Goal: Transaction & Acquisition: Obtain resource

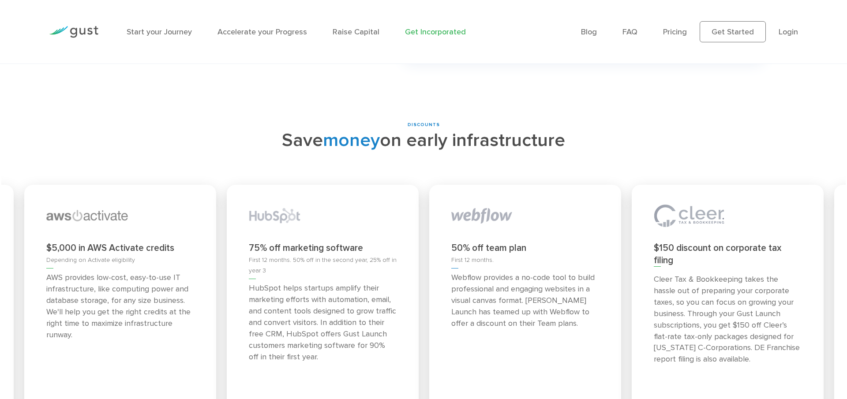
scroll to position [3865, 0]
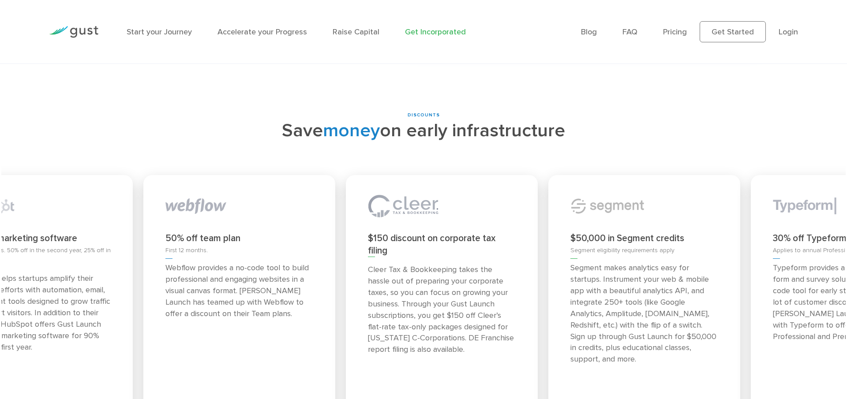
drag, startPoint x: 504, startPoint y: 182, endPoint x: 218, endPoint y: 178, distance: 286.0
click at [218, 188] on img at bounding box center [195, 205] width 61 height 35
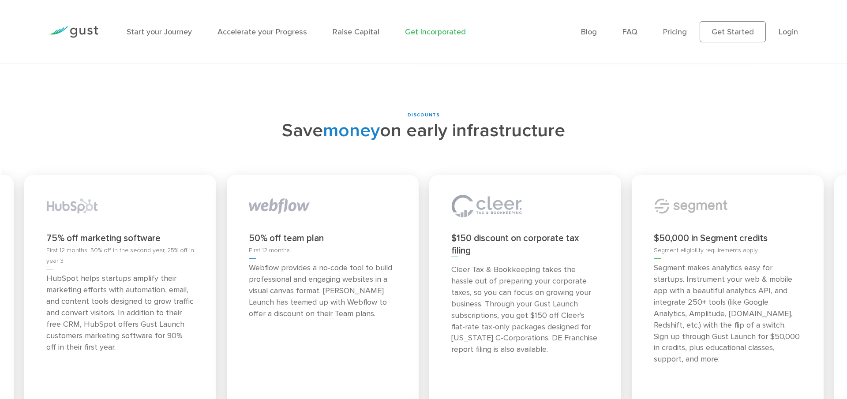
scroll to position [3867, 0]
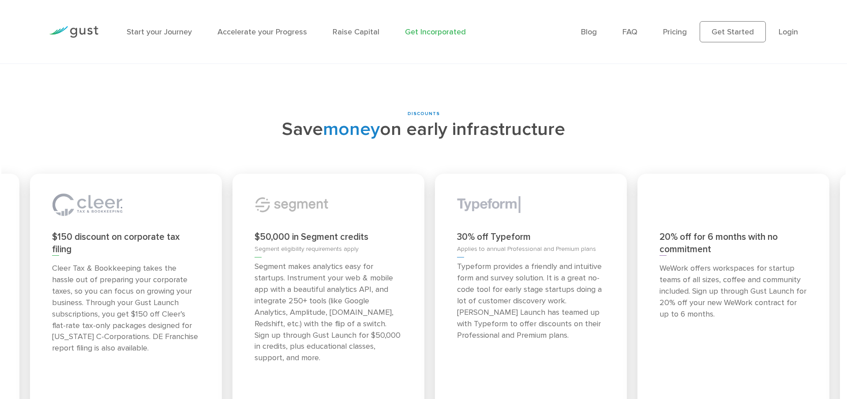
drag, startPoint x: 647, startPoint y: 185, endPoint x: 248, endPoint y: 183, distance: 399.3
click at [248, 183] on div "$50,000 in Segment credits Segment eligibility requirements apply Segment makes…" at bounding box center [329, 304] width 192 height 260
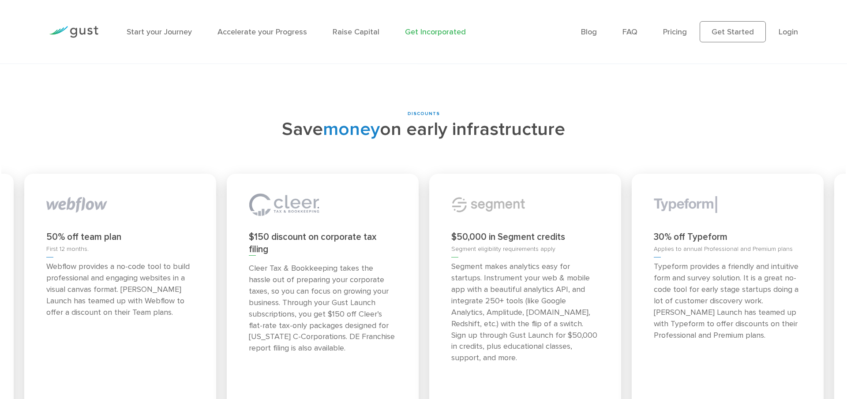
scroll to position [3867, 0]
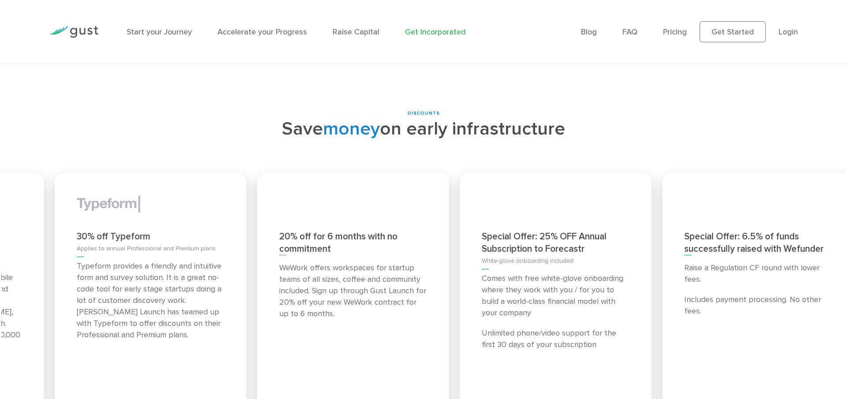
drag, startPoint x: 581, startPoint y: 231, endPoint x: 49, endPoint y: 214, distance: 532.9
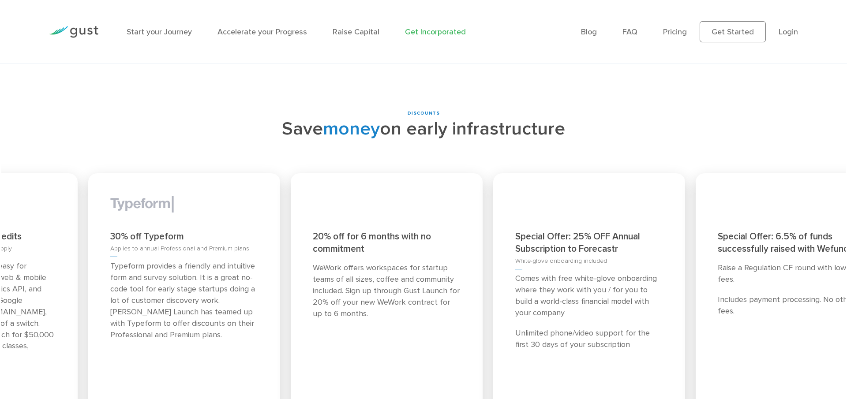
drag, startPoint x: 615, startPoint y: 233, endPoint x: 45, endPoint y: 208, distance: 570.2
click at [291, 210] on div "20% off for 6 months with no commitment WeWork offers workspaces for startup te…" at bounding box center [387, 303] width 192 height 260
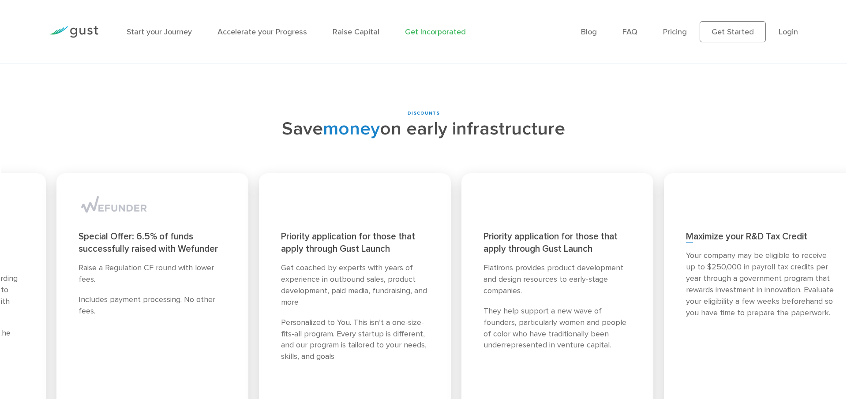
drag, startPoint x: 838, startPoint y: 219, endPoint x: 60, endPoint y: 167, distance: 779.7
click at [60, 173] on div "Special Offer: 6.5% of funds successfully raised with Wefunder Raise a Regulati…" at bounding box center [152, 303] width 192 height 260
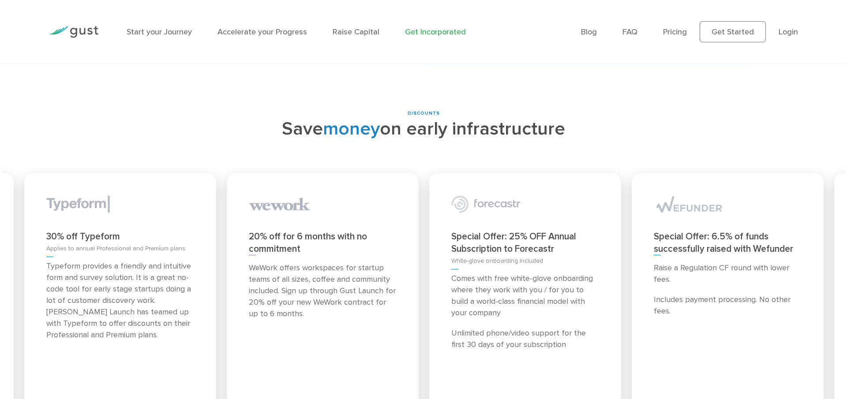
click at [475, 231] on div "Special Offer: 25% OFF Annual Subscription to Forecastr" at bounding box center [525, 243] width 148 height 25
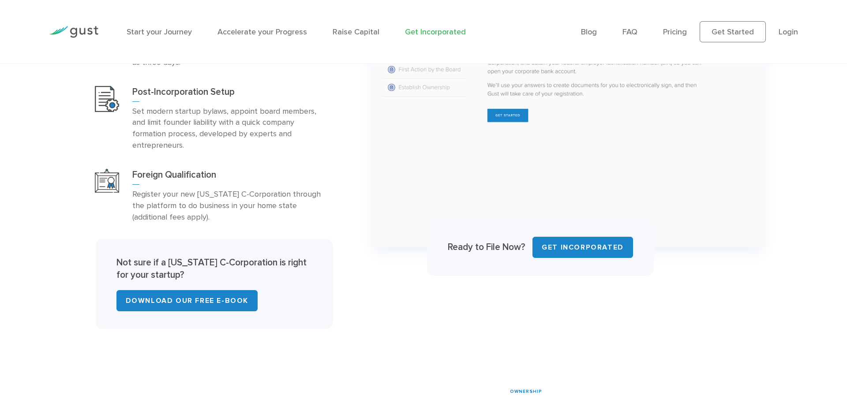
scroll to position [561, 0]
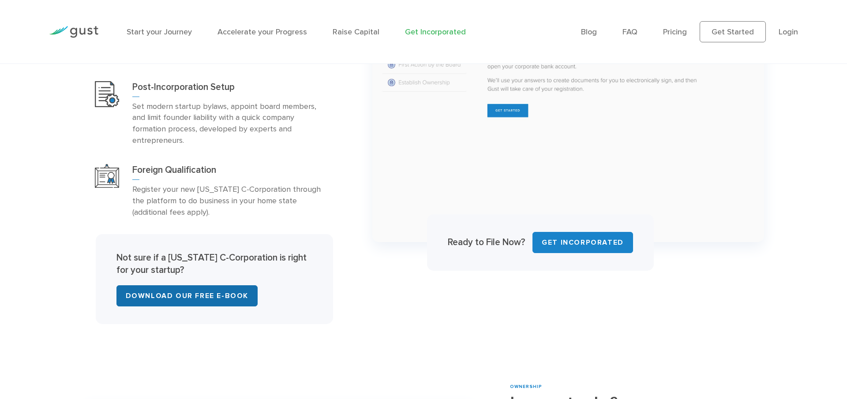
click at [186, 296] on link "Download Our Free E-Book" at bounding box center [186, 295] width 141 height 21
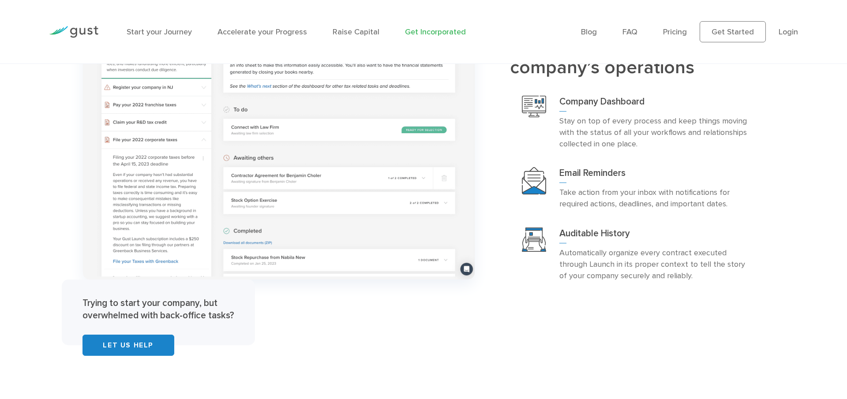
scroll to position [1724, 0]
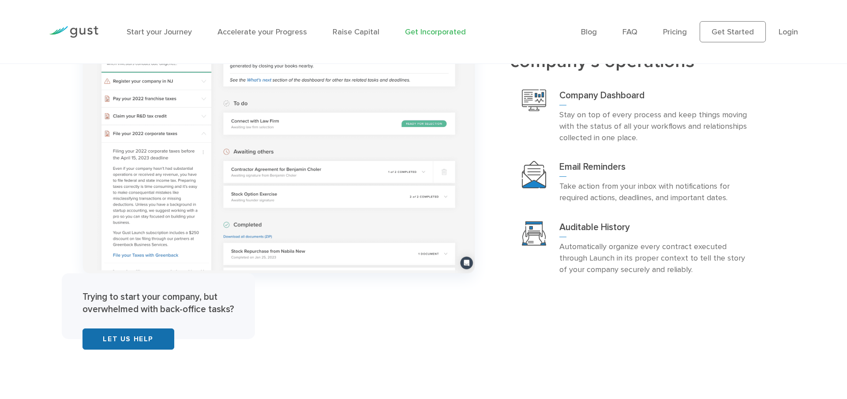
click at [140, 348] on link "Let Us Help" at bounding box center [129, 339] width 92 height 21
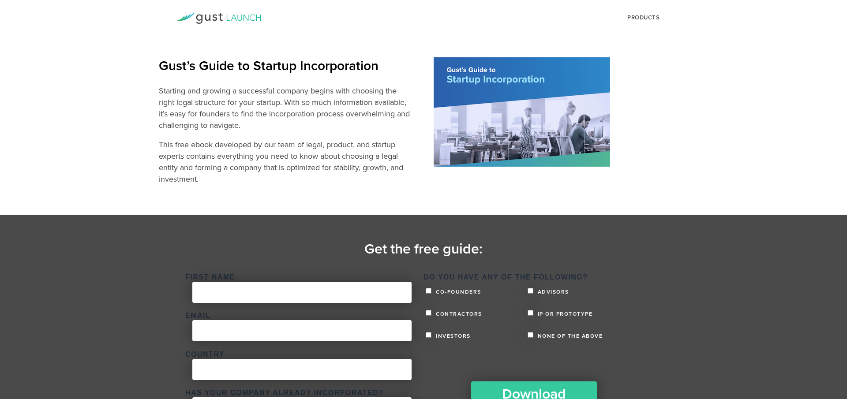
scroll to position [52, 0]
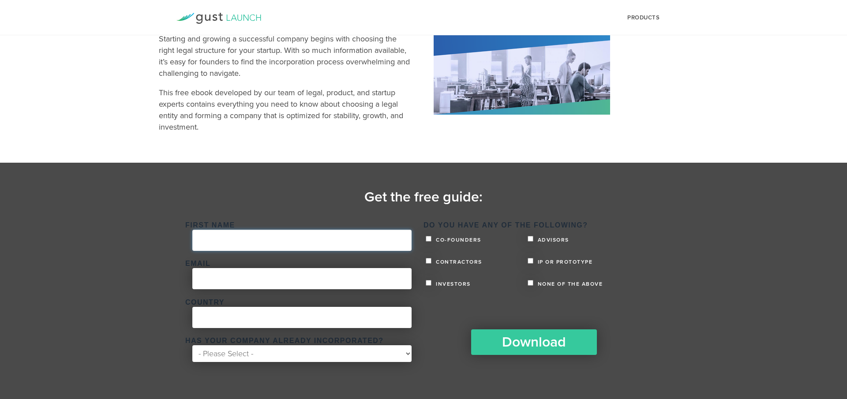
click at [321, 235] on input "First Name *" at bounding box center [301, 240] width 219 height 21
type input "O"
type input "Pr"
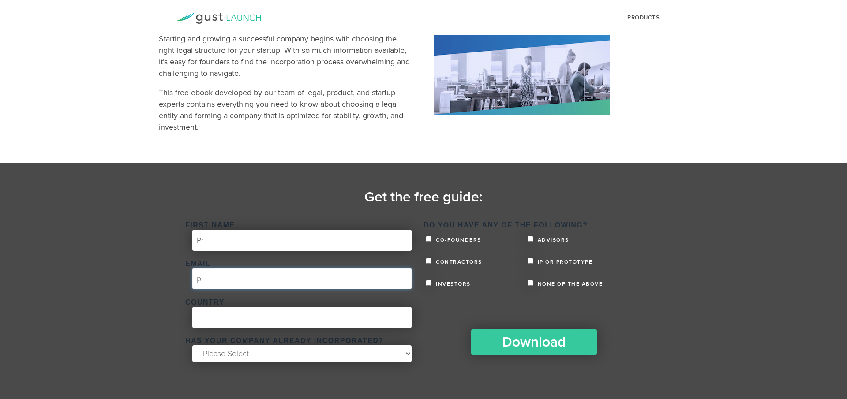
scroll to position [0, 0]
type input "pra@bha.com"
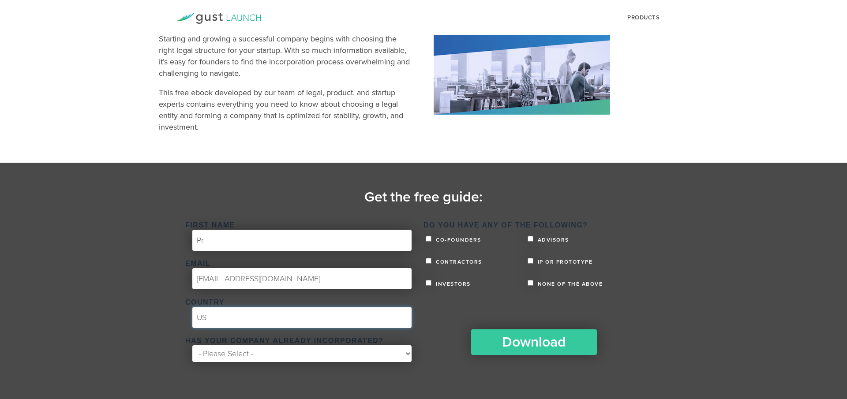
type input "US"
select select "No"
click at [192, 346] on select "- Please Select - Yes No" at bounding box center [301, 354] width 219 height 17
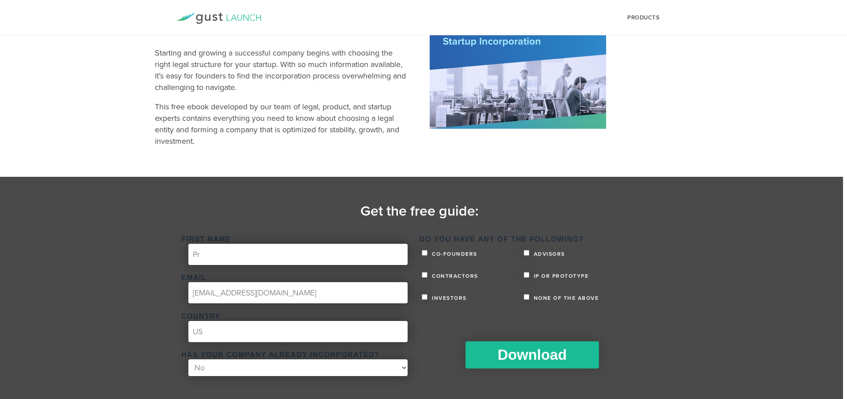
scroll to position [37, 4]
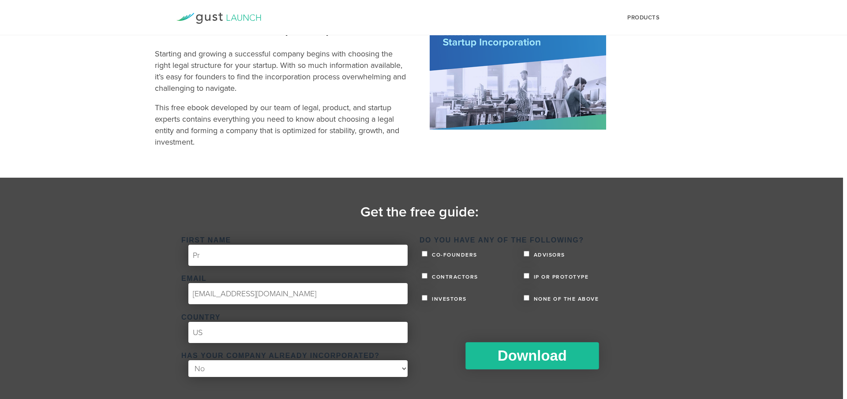
click at [525, 350] on input "Download" at bounding box center [532, 355] width 133 height 27
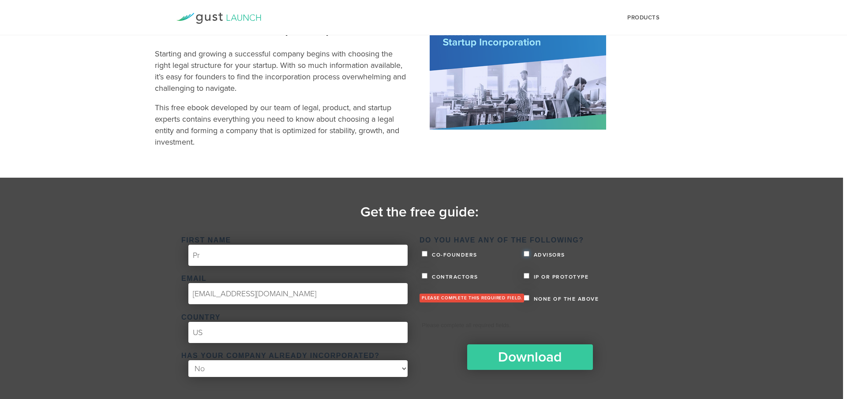
click at [527, 253] on input "Advisors" at bounding box center [527, 254] width 6 height 6
checkbox input "true"
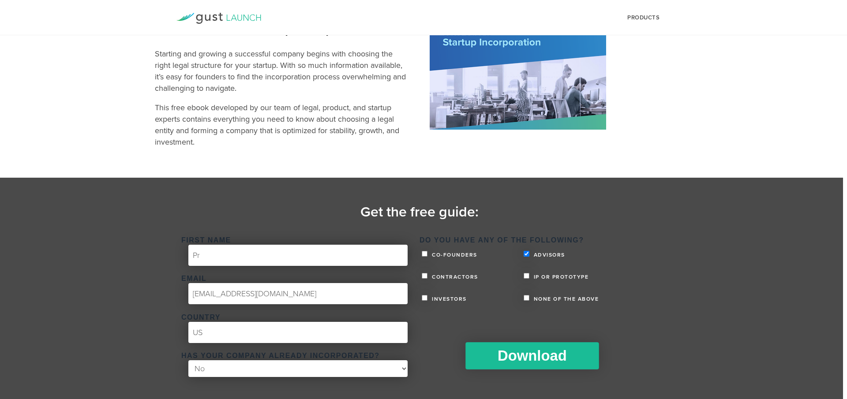
click at [495, 356] on input "Download" at bounding box center [532, 355] width 133 height 27
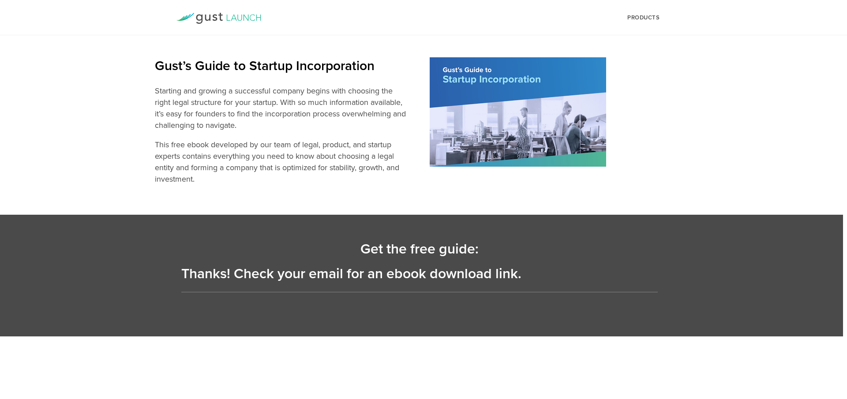
click at [466, 135] on img at bounding box center [518, 111] width 177 height 109
drag, startPoint x: 185, startPoint y: 135, endPoint x: 182, endPoint y: 75, distance: 60.5
click at [185, 135] on div "Gust’s Guide to Startup Incorporation Starting and growing a successful company…" at bounding box center [282, 124] width 255 height 135
drag, startPoint x: 179, startPoint y: 62, endPoint x: 195, endPoint y: 101, distance: 42.5
click at [179, 64] on h2 "Gust’s Guide to Startup Incorporation" at bounding box center [282, 66] width 255 height 18
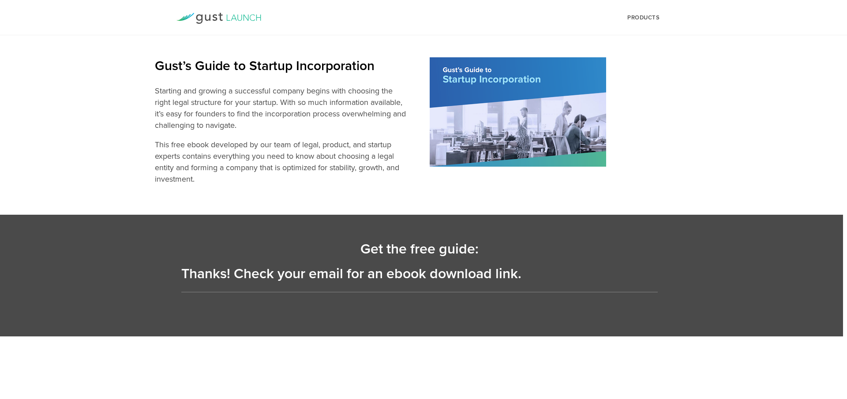
drag, startPoint x: 341, startPoint y: 172, endPoint x: 383, endPoint y: 199, distance: 50.4
click at [342, 172] on p "This free ebook developed by our team of legal, product, and startup experts co…" at bounding box center [282, 162] width 255 height 46
click at [468, 223] on body "products Start Logo START Best for founders who want to incorporate today and a…" at bounding box center [419, 168] width 847 height 337
click at [407, 322] on section "Get the free guide: Thanks! Check your email for an ebook download link." at bounding box center [419, 276] width 847 height 122
click at [511, 117] on img at bounding box center [518, 111] width 177 height 109
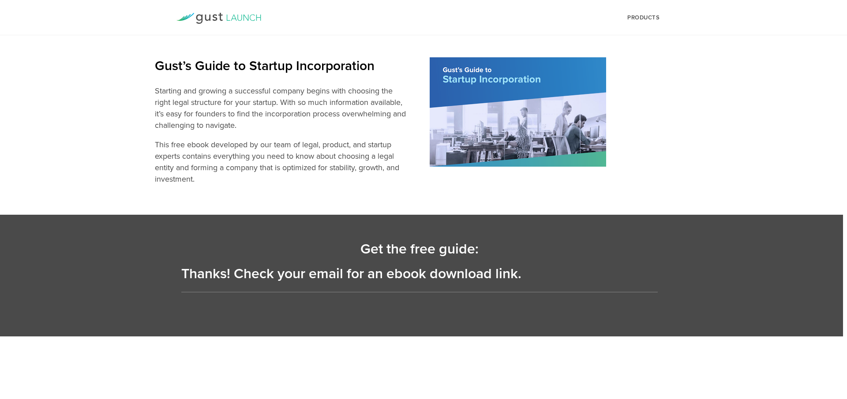
click at [283, 172] on p "This free ebook developed by our team of legal, product, and startup experts co…" at bounding box center [282, 162] width 255 height 46
click at [406, 250] on time "Get the free guide:" at bounding box center [420, 249] width 118 height 17
drag, startPoint x: 534, startPoint y: 289, endPoint x: 527, endPoint y: 271, distance: 19.6
click at [533, 282] on div "Thanks! Check your email for an ebook download link." at bounding box center [419, 279] width 477 height 26
drag, startPoint x: 527, startPoint y: 271, endPoint x: 492, endPoint y: 280, distance: 36.1
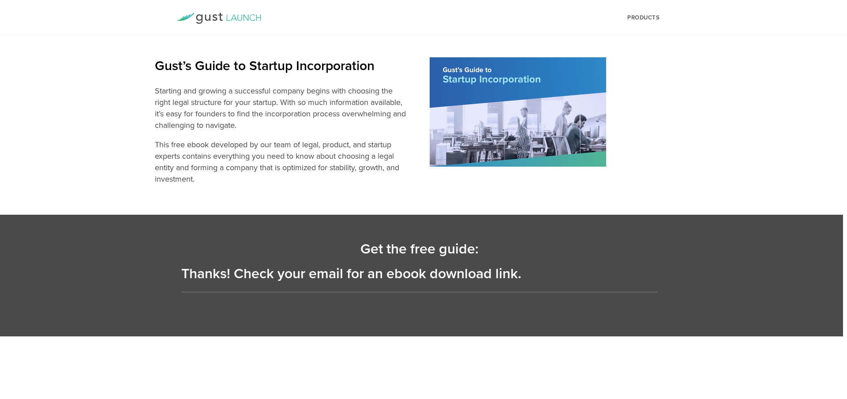
click at [514, 274] on div "Thanks! Check your email for an ebook download link." at bounding box center [419, 279] width 477 height 26
drag, startPoint x: 492, startPoint y: 280, endPoint x: 383, endPoint y: 279, distance: 108.6
click at [455, 279] on div "Thanks! Check your email for an ebook download link." at bounding box center [419, 279] width 477 height 26
drag, startPoint x: 383, startPoint y: 279, endPoint x: 261, endPoint y: 280, distance: 122.2
click at [356, 282] on div "Thanks! Check your email for an ebook download link." at bounding box center [419, 279] width 477 height 26
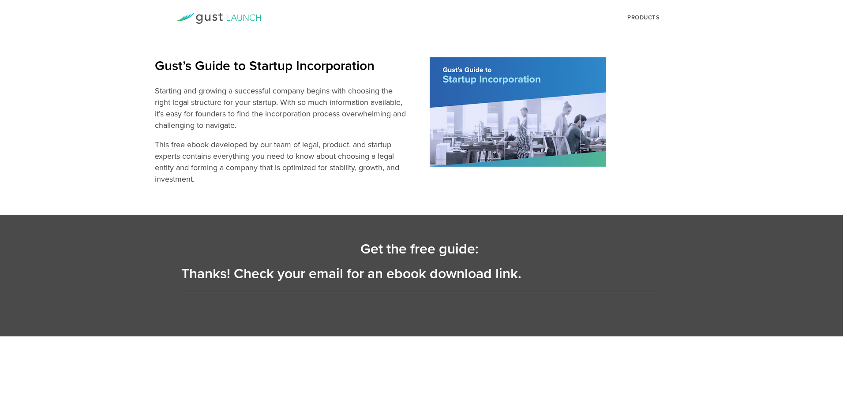
drag, startPoint x: 251, startPoint y: 279, endPoint x: 109, endPoint y: 274, distance: 142.2
click at [224, 283] on div "Thanks! Check your email for an ebook download link." at bounding box center [419, 279] width 477 height 26
click at [109, 273] on section "Get the free guide: Thanks! Check your email for an ebook download link." at bounding box center [419, 276] width 847 height 122
click at [408, 117] on p "Starting and growing a successful company begins with choosing the right legal …" at bounding box center [282, 108] width 255 height 46
click at [589, 50] on section "Gust’s Guide to Startup Incorporation Starting and growing a successful company…" at bounding box center [420, 125] width 868 height 180
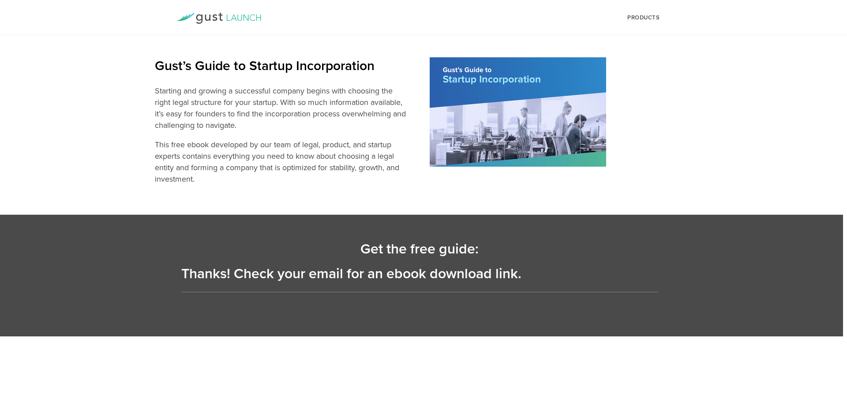
click at [358, 56] on section "Gust’s Guide to Startup Incorporation Starting and growing a successful company…" at bounding box center [420, 125] width 868 height 180
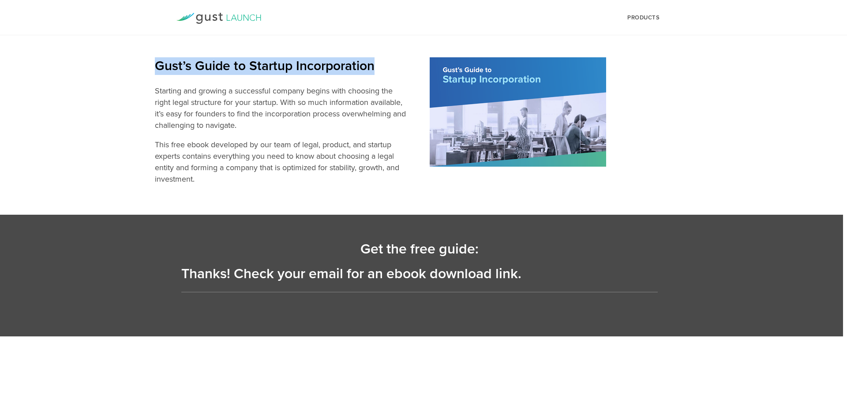
drag, startPoint x: 230, startPoint y: 68, endPoint x: 334, endPoint y: 65, distance: 103.7
click at [402, 68] on h2 "Gust’s Guide to Startup Incorporation" at bounding box center [282, 66] width 255 height 18
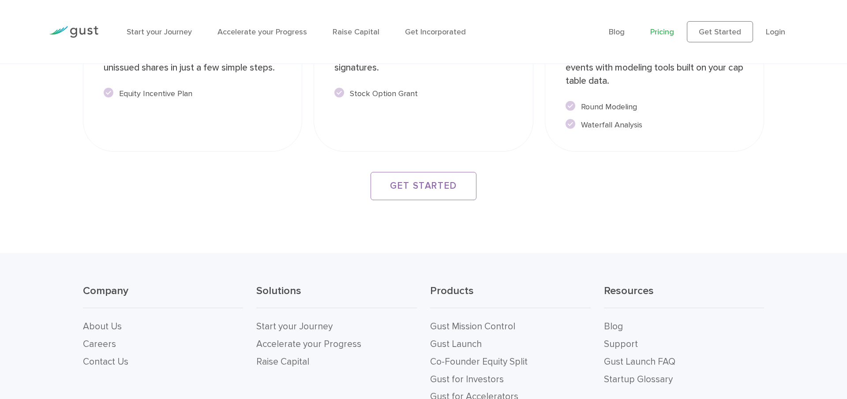
scroll to position [1687, 0]
